Goal: Navigation & Orientation: Find specific page/section

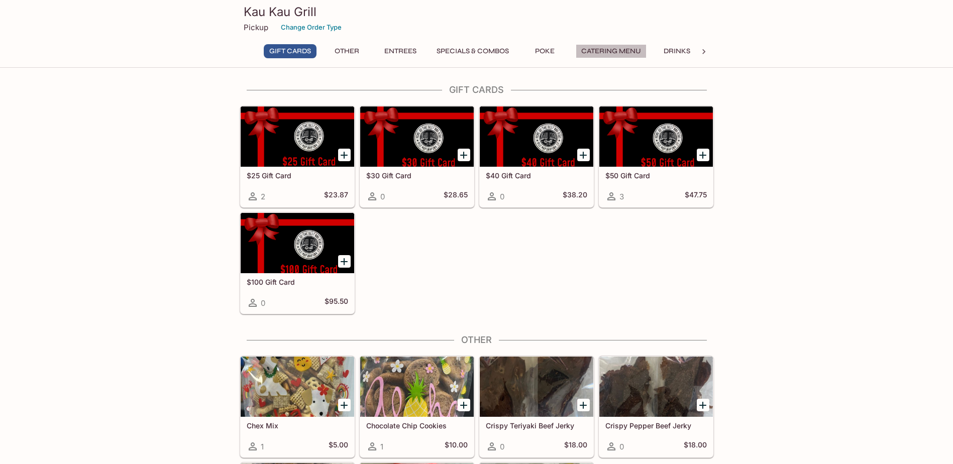
click at [634, 49] on button "Catering Menu" at bounding box center [611, 51] width 71 height 14
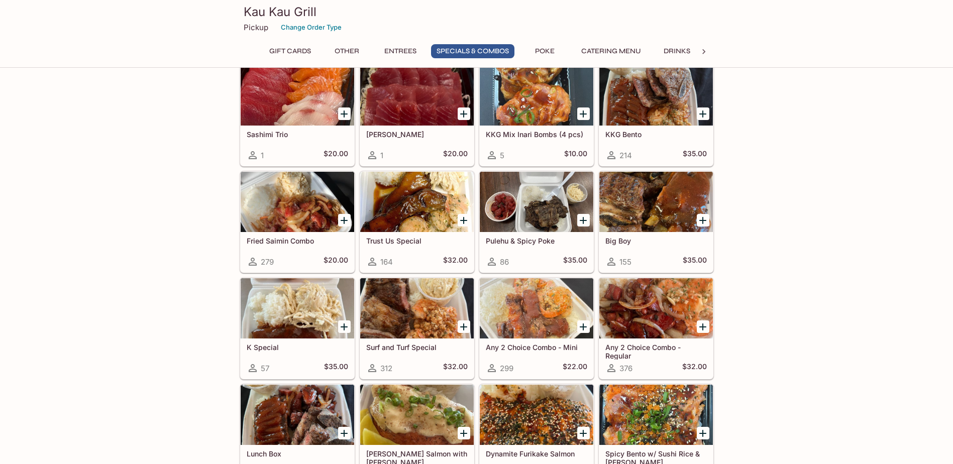
scroll to position [804, 0]
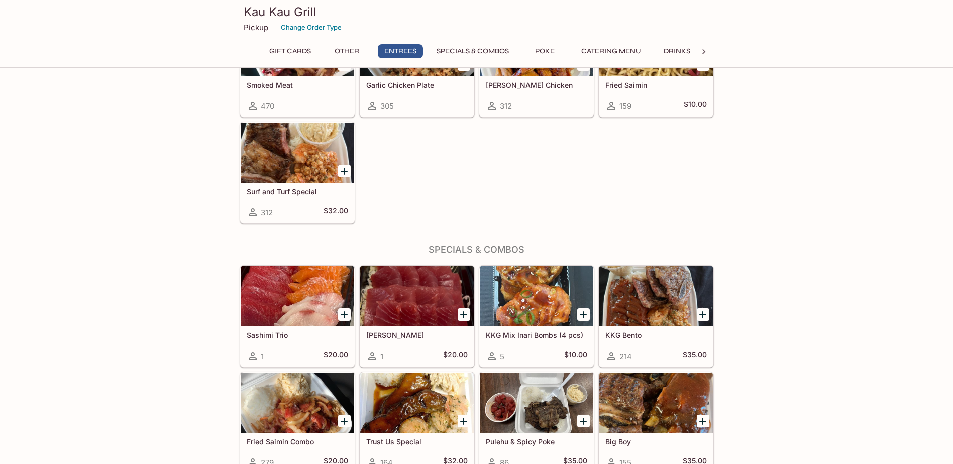
click at [519, 298] on div at bounding box center [537, 296] width 114 height 60
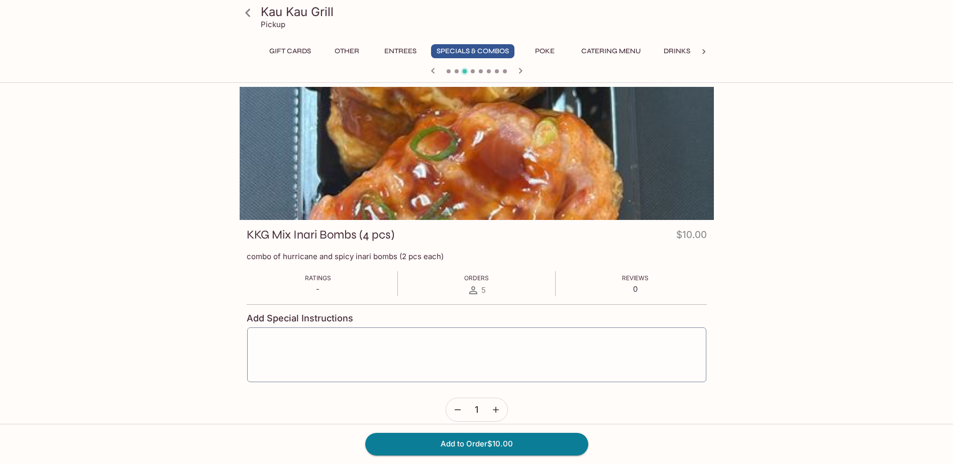
click at [484, 163] on div at bounding box center [477, 153] width 474 height 133
click at [184, 216] on div "Kau Kau Grill Pickup Gift Cards Other Entrees Specials & Combos Poke Catering M…" at bounding box center [476, 328] width 643 height 482
click at [410, 53] on button "Entrees" at bounding box center [400, 51] width 45 height 14
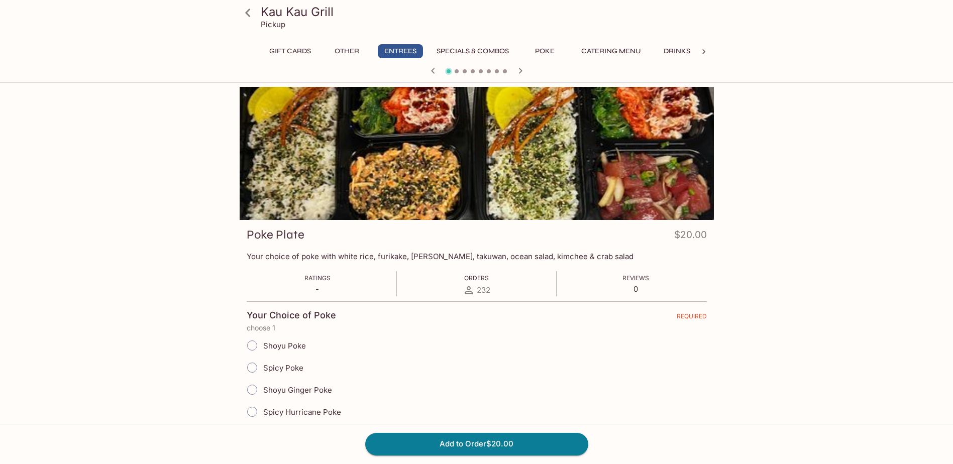
click at [353, 53] on button "Other" at bounding box center [346, 51] width 45 height 14
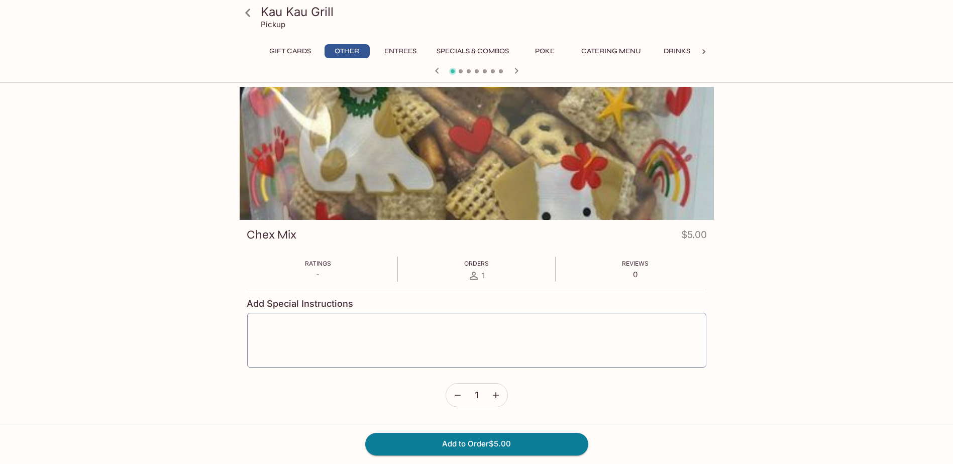
click at [418, 61] on div "Gift Cards Other Entrees Specials & Combos Poke Catering Menu Drinks" at bounding box center [477, 54] width 434 height 20
click at [414, 54] on button "Entrees" at bounding box center [400, 51] width 45 height 14
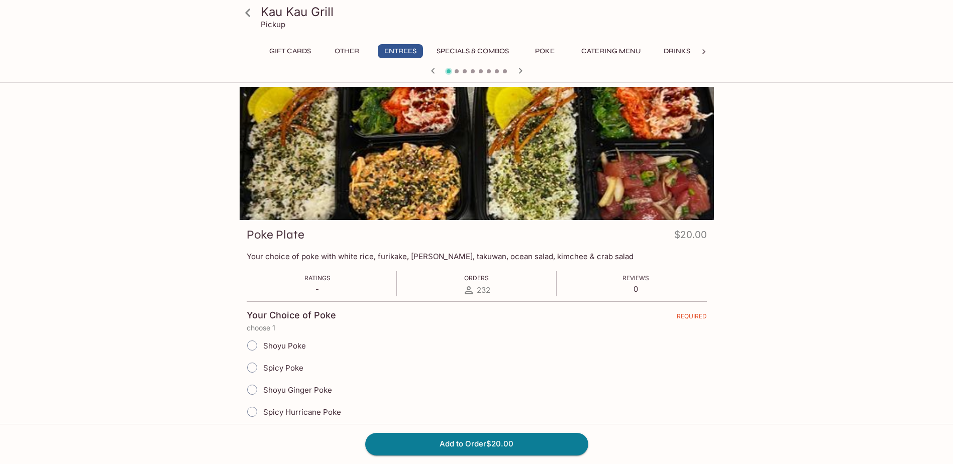
click at [892, 130] on div "Kau Kau Grill Pickup Gift Cards Other Entrees Specials & Combos Poke Catering M…" at bounding box center [476, 319] width 953 height 464
